Goal: Transaction & Acquisition: Download file/media

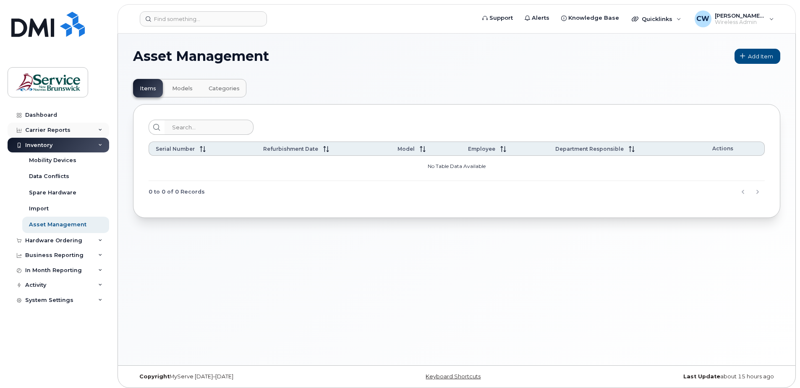
click at [52, 128] on div "Carrier Reports" at bounding box center [47, 130] width 45 height 7
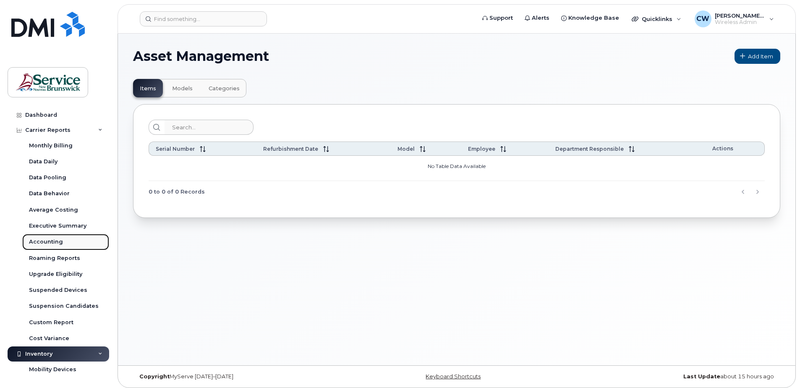
click at [44, 241] on div "Accounting" at bounding box center [46, 242] width 34 height 8
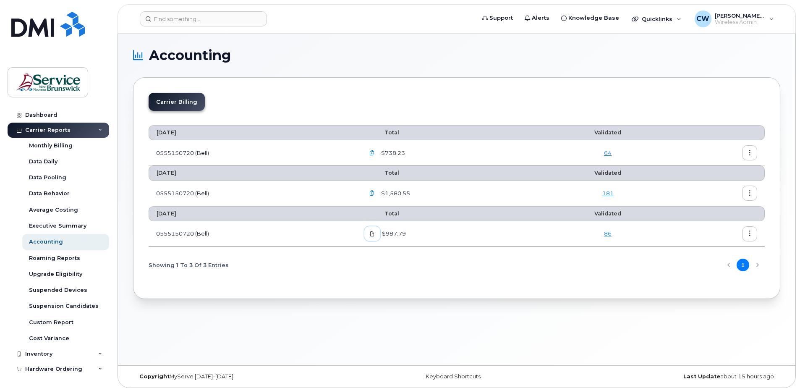
click at [375, 234] on icon at bounding box center [372, 233] width 5 height 5
click at [375, 191] on icon "button" at bounding box center [372, 193] width 5 height 5
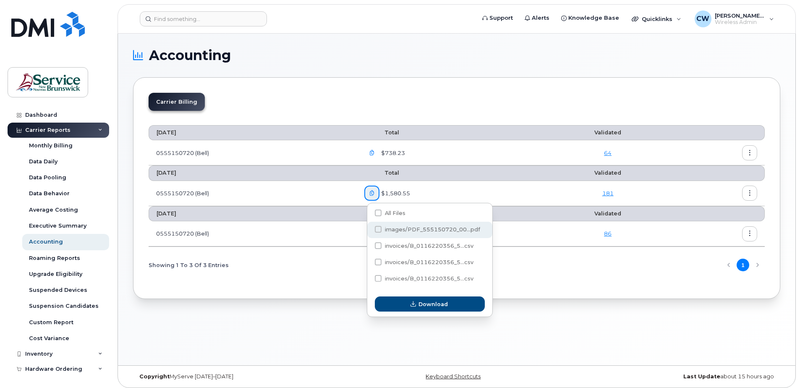
click at [377, 229] on span at bounding box center [378, 229] width 7 height 7
click at [369, 229] on input "images/PDF_555150720_00...pdf" at bounding box center [367, 230] width 4 height 4
checkbox input "true"
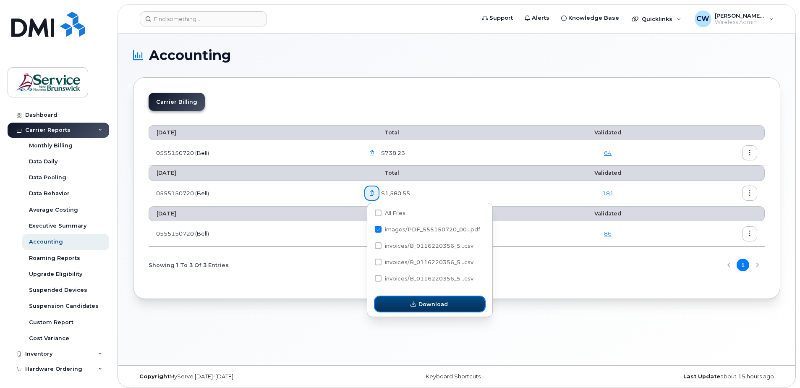
click at [420, 302] on span "Download" at bounding box center [433, 304] width 29 height 8
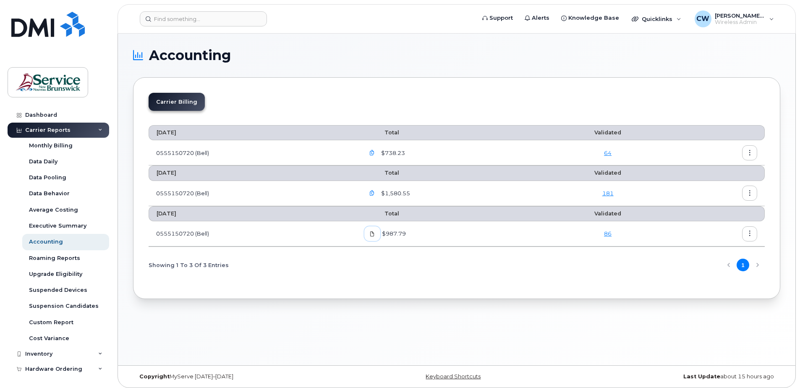
click at [375, 234] on icon at bounding box center [372, 233] width 5 height 5
click at [375, 152] on icon "button" at bounding box center [372, 152] width 5 height 5
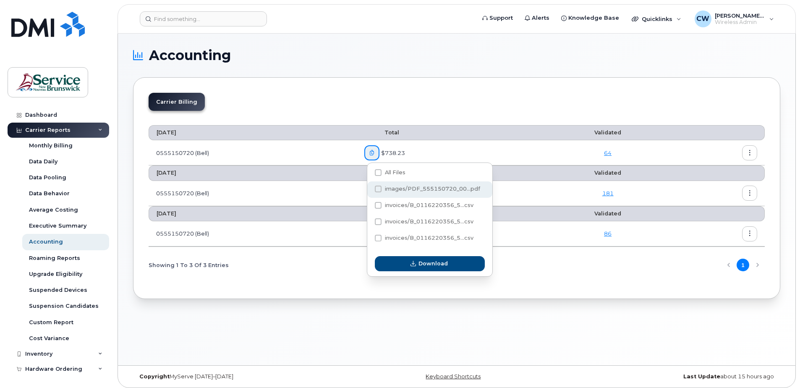
click at [378, 188] on span at bounding box center [378, 189] width 7 height 7
click at [369, 188] on input "images/PDF_555150720_00...pdf" at bounding box center [367, 189] width 4 height 4
checkbox input "true"
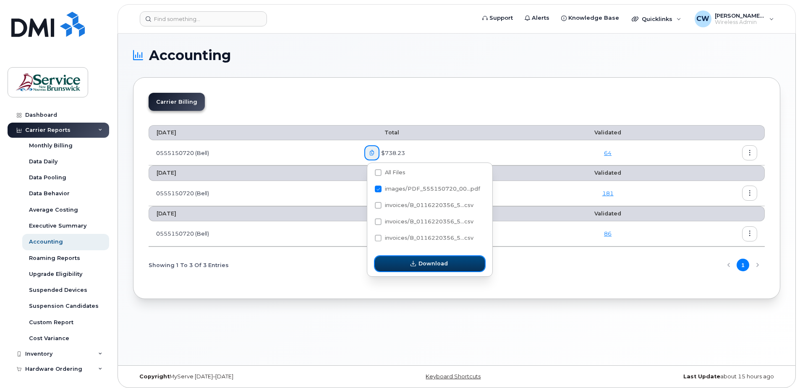
click at [430, 258] on button "Download" at bounding box center [430, 263] width 110 height 15
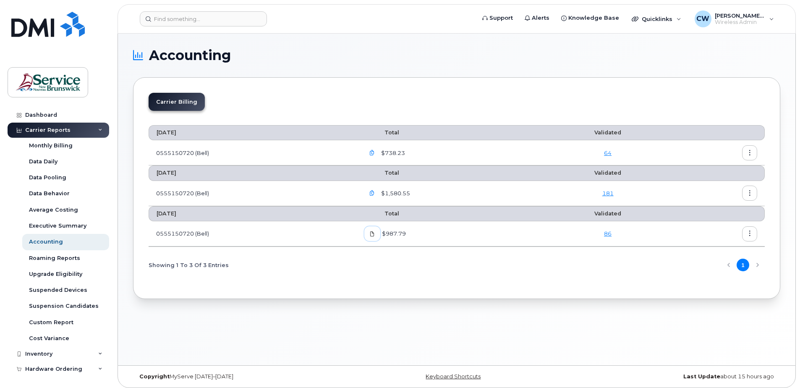
click at [375, 232] on icon at bounding box center [372, 233] width 5 height 5
